Goal: Task Accomplishment & Management: Use online tool/utility

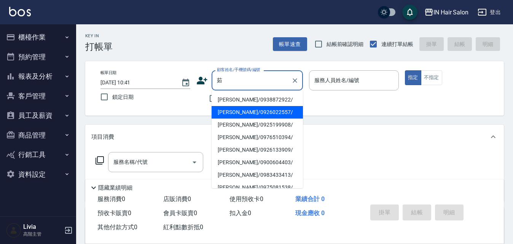
click at [229, 109] on li "[PERSON_NAME]/0926022557/" at bounding box center [257, 112] width 91 height 13
type input "[PERSON_NAME]/0926022557/"
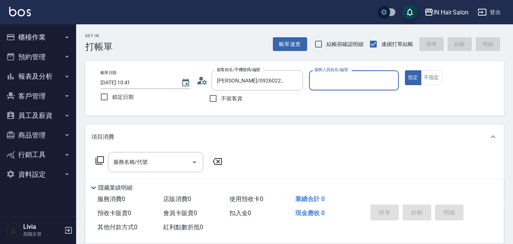
type input "8號店長Livia-8"
click at [100, 162] on icon at bounding box center [99, 160] width 9 height 9
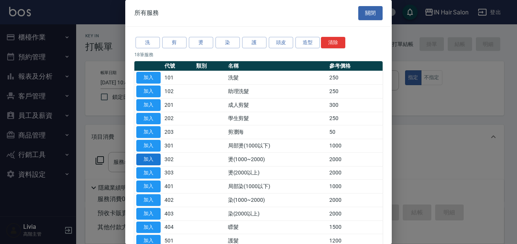
click at [154, 156] on button "加入" at bounding box center [148, 160] width 24 height 12
type input "燙(1000~2000)(302)"
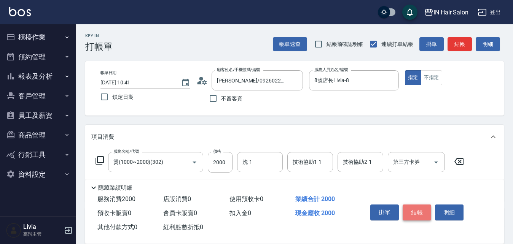
click at [421, 206] on button "結帳" at bounding box center [417, 213] width 29 height 16
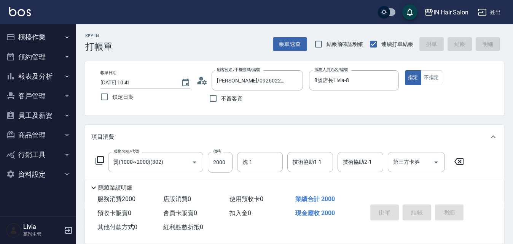
type input "[DATE] 12:44"
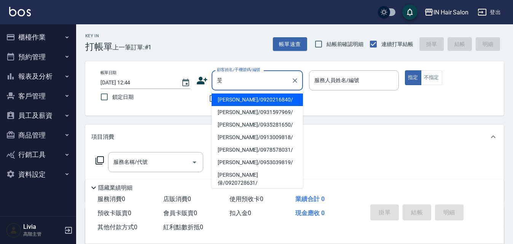
click at [233, 99] on li "[PERSON_NAME]/0920216840/" at bounding box center [257, 100] width 91 height 13
type input "[PERSON_NAME]/0920216840/"
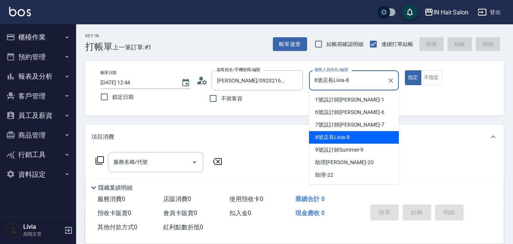
click at [357, 82] on input "8號店長Livia-8" at bounding box center [349, 80] width 72 height 13
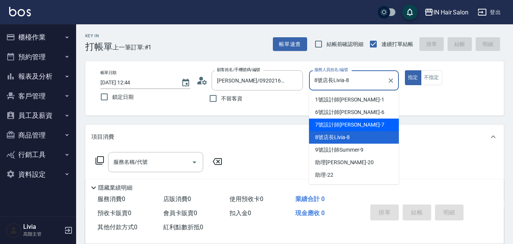
click at [324, 123] on span "7號設計師[PERSON_NAME] -7" at bounding box center [349, 125] width 69 height 8
type input "7號設計師[PERSON_NAME]-7"
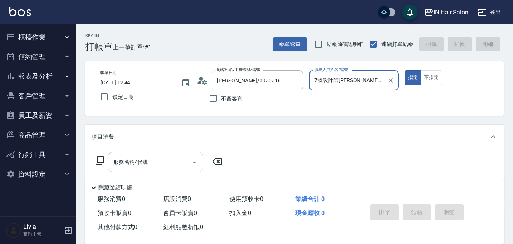
click at [98, 159] on icon at bounding box center [100, 160] width 8 height 8
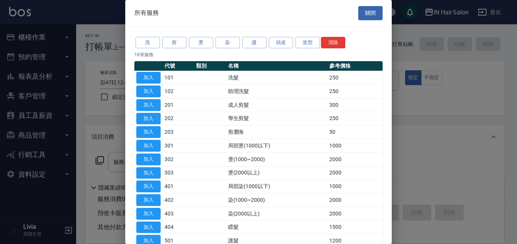
drag, startPoint x: 153, startPoint y: 73, endPoint x: 171, endPoint y: 99, distance: 31.1
click at [153, 75] on button "加入" at bounding box center [148, 78] width 24 height 12
type input "洗髮(101)"
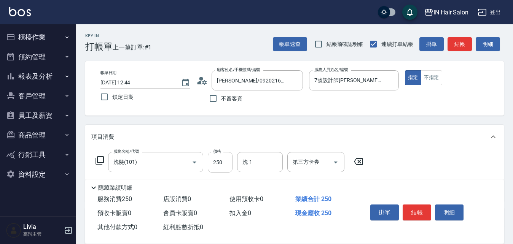
click at [223, 161] on input "250" at bounding box center [220, 162] width 25 height 21
type input "300"
click at [413, 168] on div "服務名稱/代號 洗髮(101) 服務名稱/代號 價格 300 價格 洗-1 洗-1 第三方卡券 第三方卡券" at bounding box center [294, 175] width 419 height 53
click at [417, 208] on button "結帳" at bounding box center [417, 213] width 29 height 16
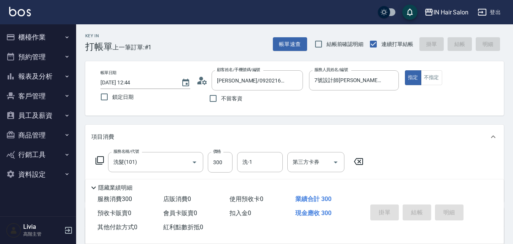
type input "[DATE] 12:45"
